Goal: Task Accomplishment & Management: Manage account settings

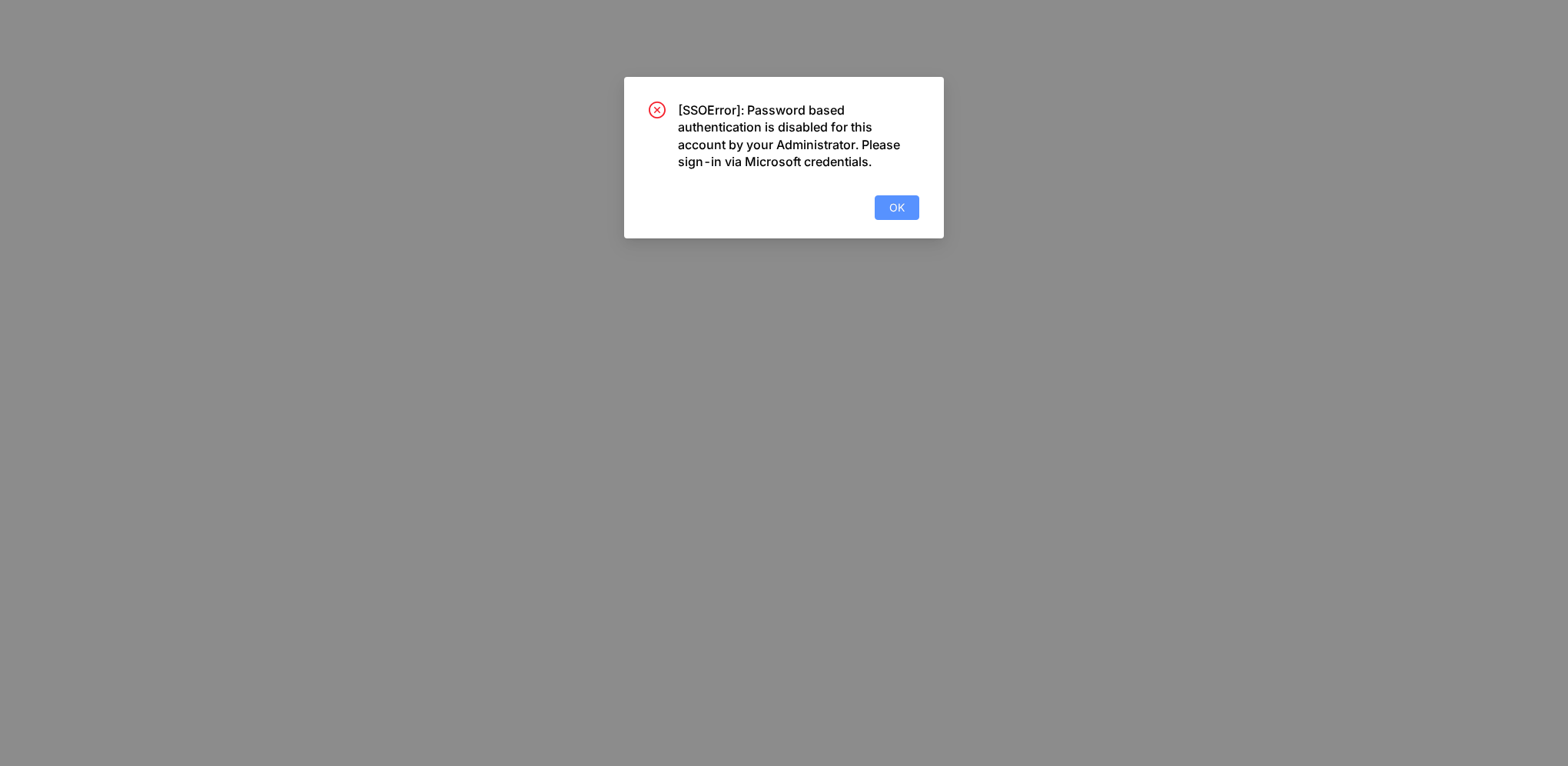
click at [902, 202] on span "OK" at bounding box center [897, 207] width 16 height 17
